Goal: Transaction & Acquisition: Book appointment/travel/reservation

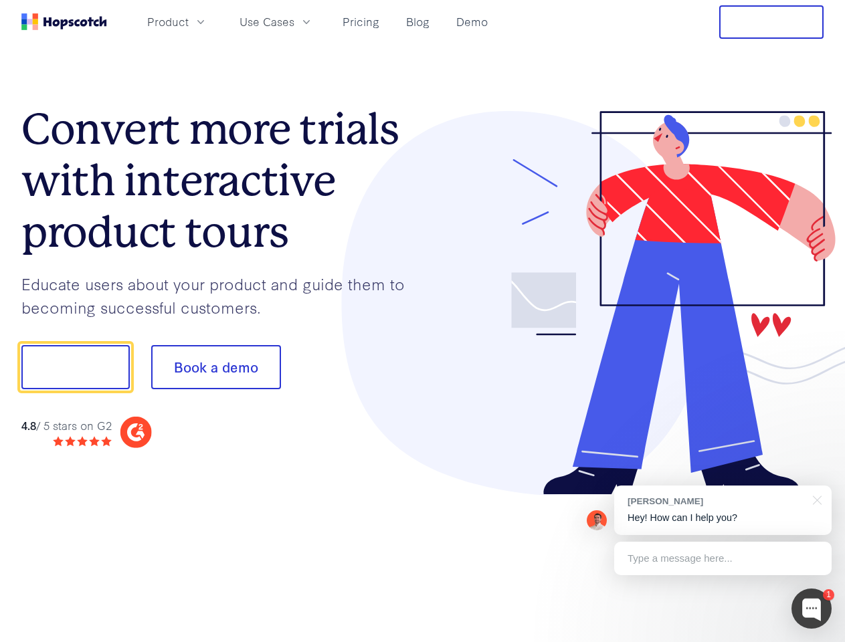
click at [423, 321] on div at bounding box center [623, 303] width 401 height 385
click at [189, 21] on span "Product" at bounding box center [167, 21] width 41 height 17
click at [294, 21] on span "Use Cases" at bounding box center [267, 21] width 55 height 17
click at [771, 22] on button "Free Trial" at bounding box center [771, 21] width 104 height 33
click at [75, 367] on button "Show me!" at bounding box center [75, 367] width 108 height 44
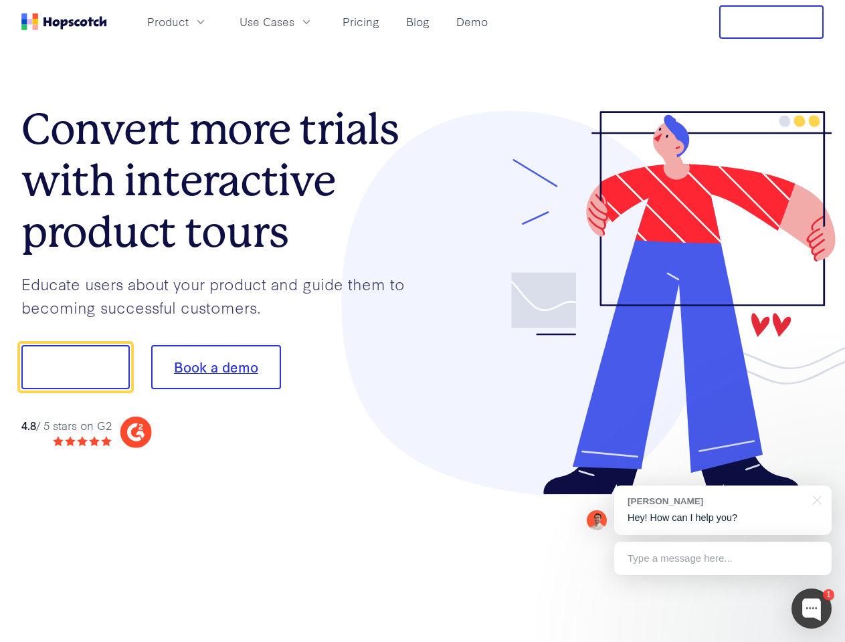
click at [215, 367] on button "Book a demo" at bounding box center [216, 367] width 130 height 44
click at [812, 609] on div at bounding box center [811, 609] width 40 height 40
click at [723, 510] on div "[PERSON_NAME] Hey! How can I help you?" at bounding box center [722, 511] width 217 height 50
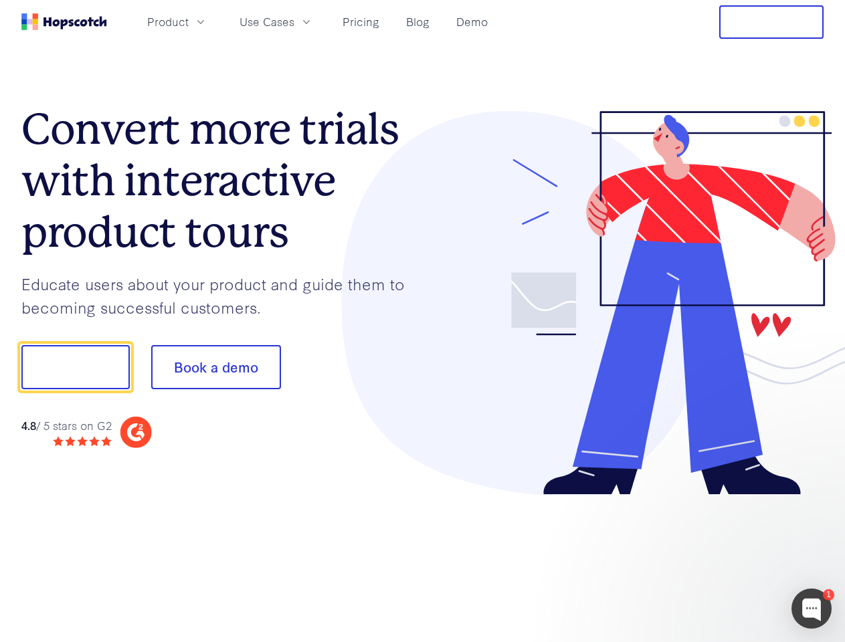
click at [815, 499] on div at bounding box center [706, 455] width 251 height 267
click at [723, 559] on div at bounding box center [706, 455] width 251 height 267
